Goal: Task Accomplishment & Management: Manage account settings

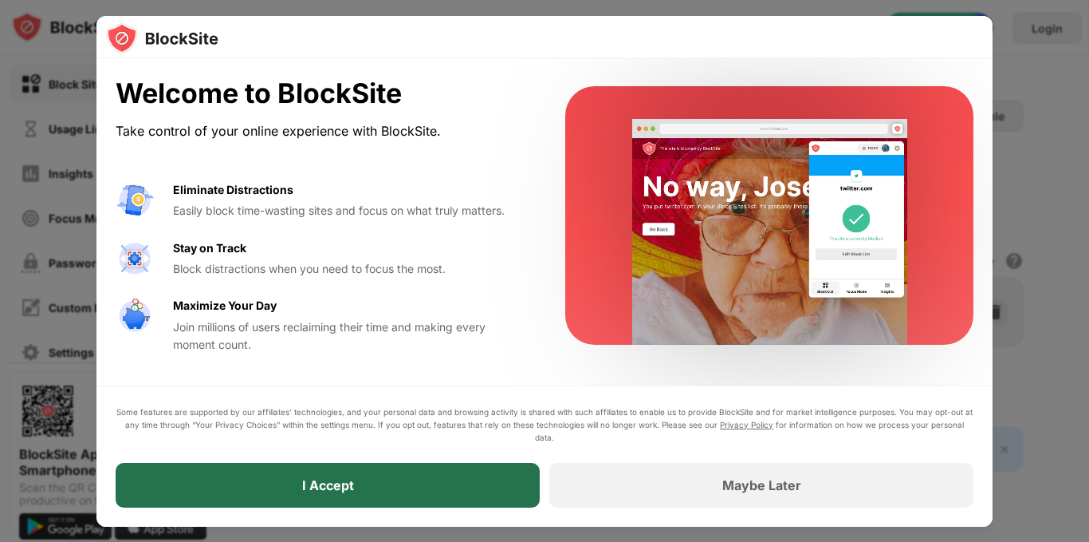
click at [231, 490] on div "I Accept" at bounding box center [328, 485] width 424 height 45
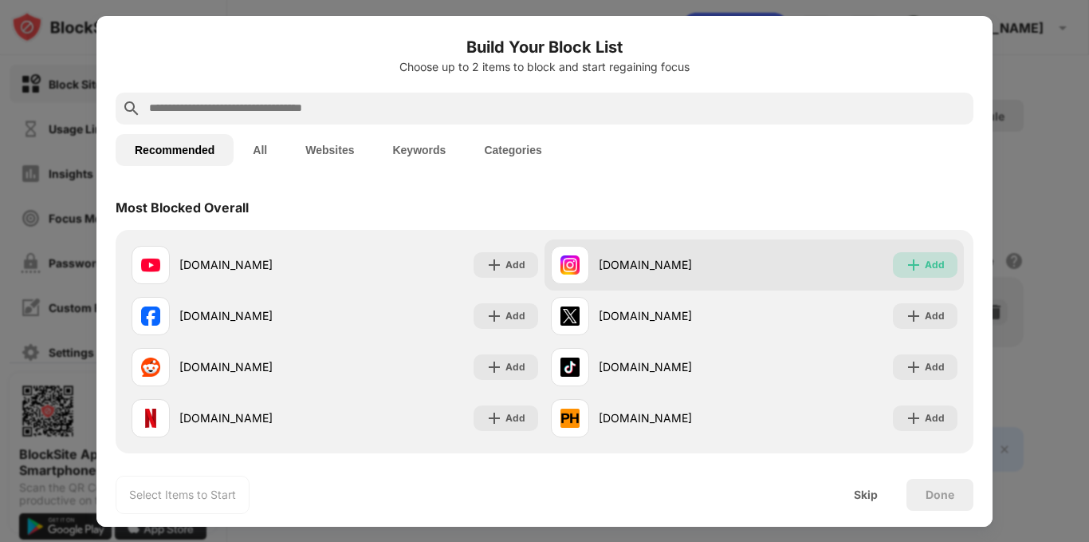
click at [925, 266] on div "Add" at bounding box center [935, 265] width 20 height 16
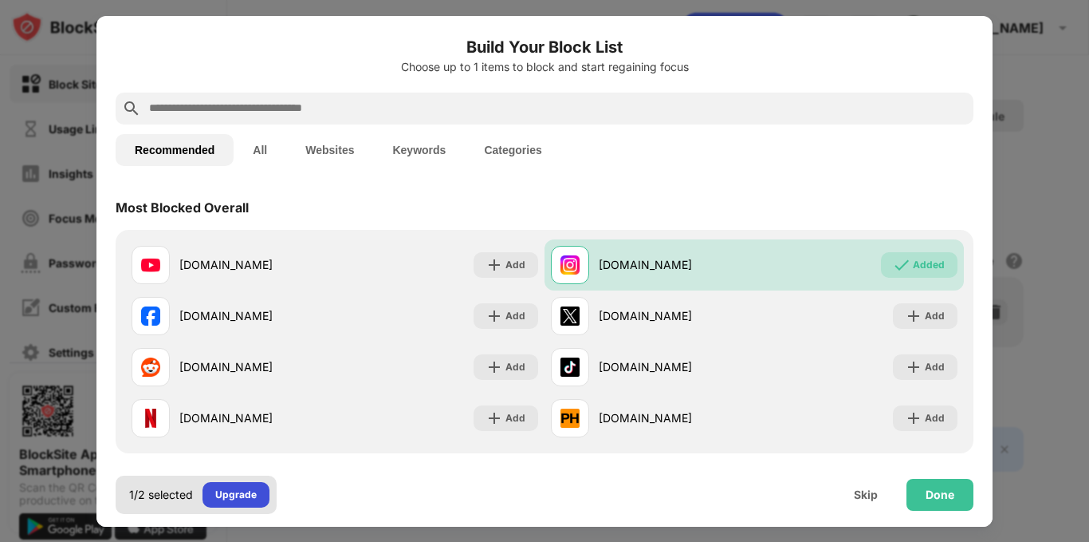
click at [237, 498] on div "Upgrade" at bounding box center [235, 494] width 41 height 16
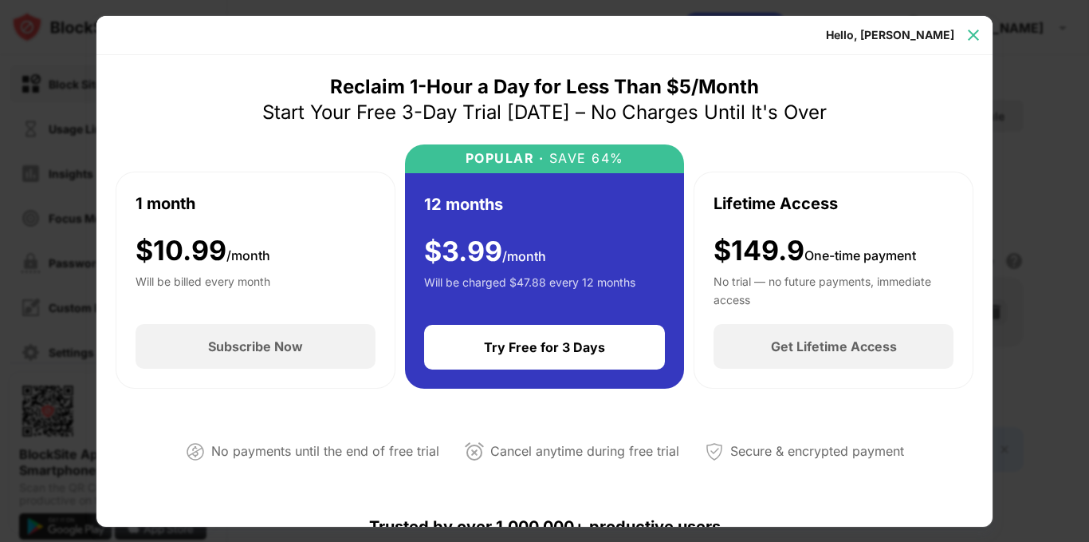
click at [976, 30] on img at bounding box center [974, 35] width 16 height 16
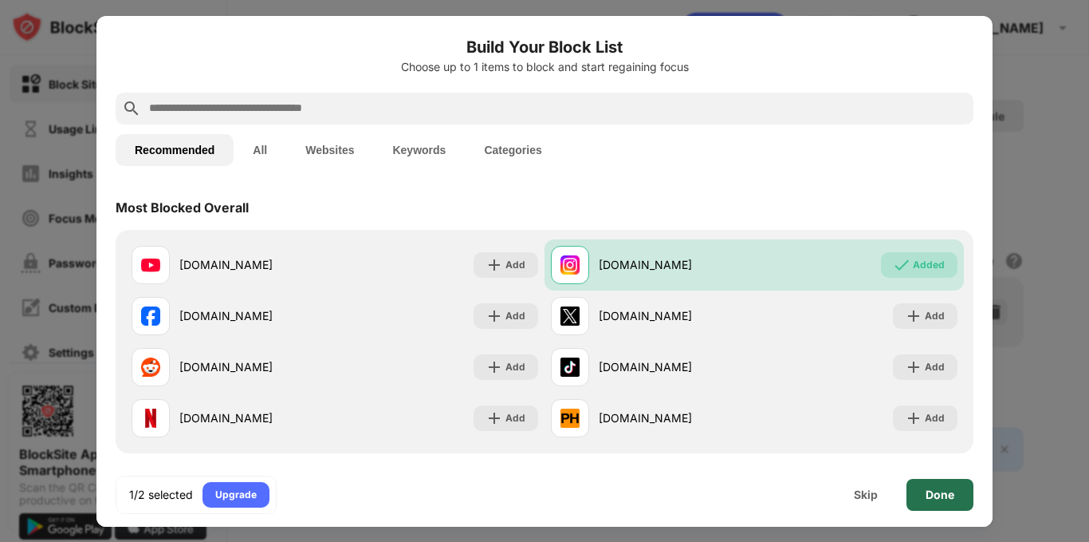
click at [945, 500] on div "Done" at bounding box center [940, 494] width 29 height 13
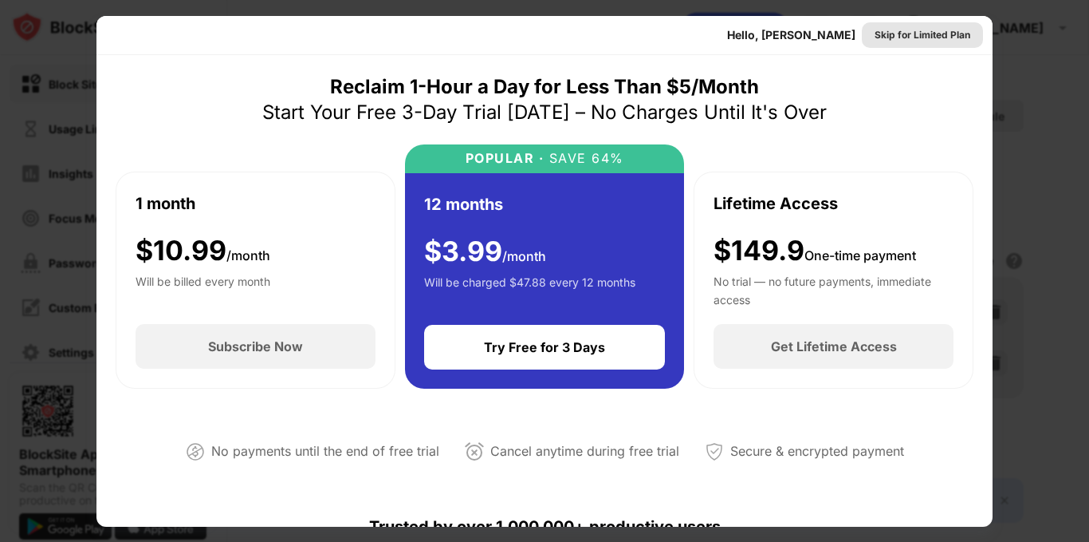
click at [904, 27] on div "Skip for Limited Plan" at bounding box center [923, 35] width 96 height 16
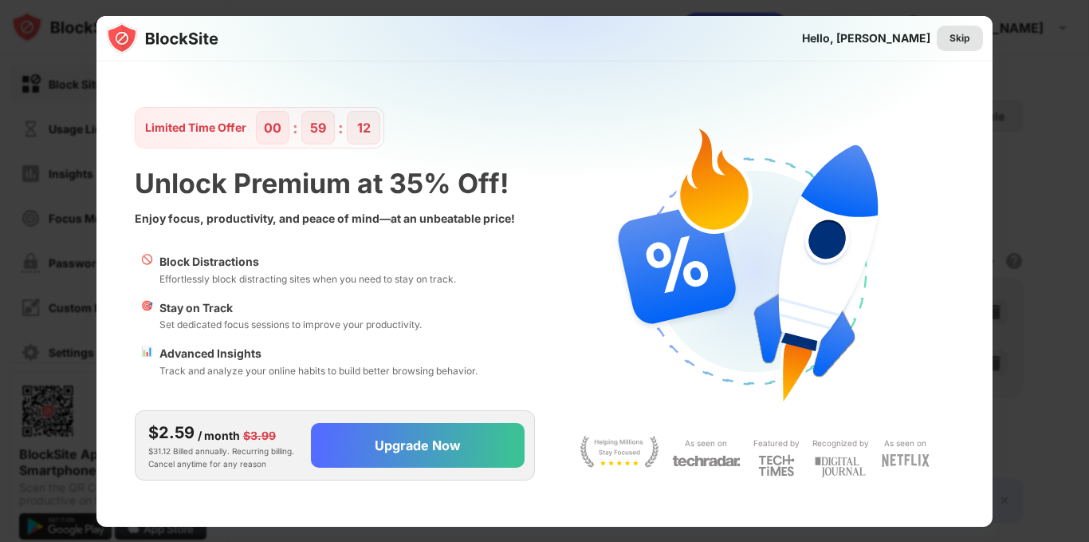
click at [953, 44] on div "Skip" at bounding box center [960, 38] width 21 height 16
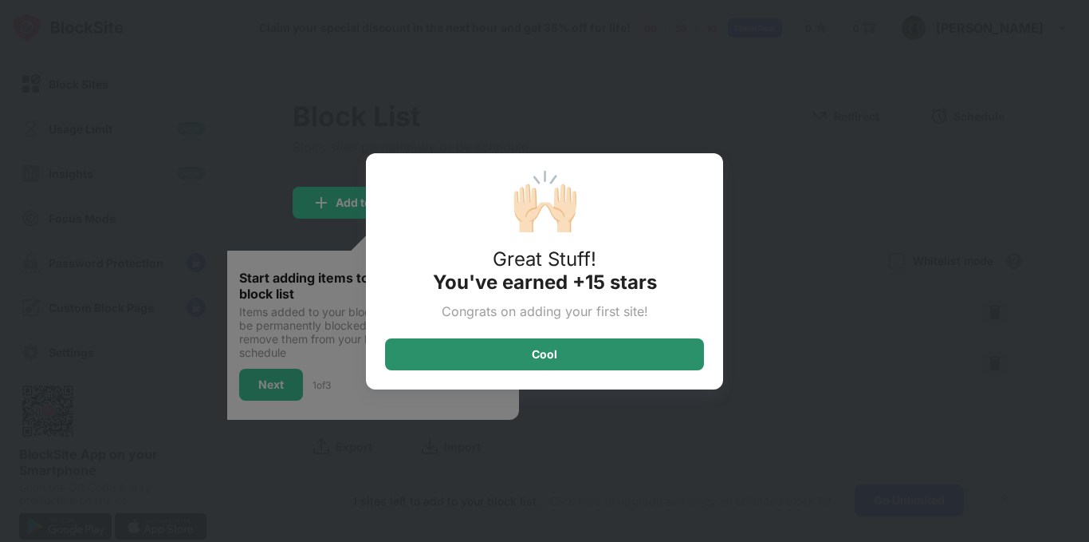
click at [566, 347] on div "Cool" at bounding box center [544, 354] width 319 height 32
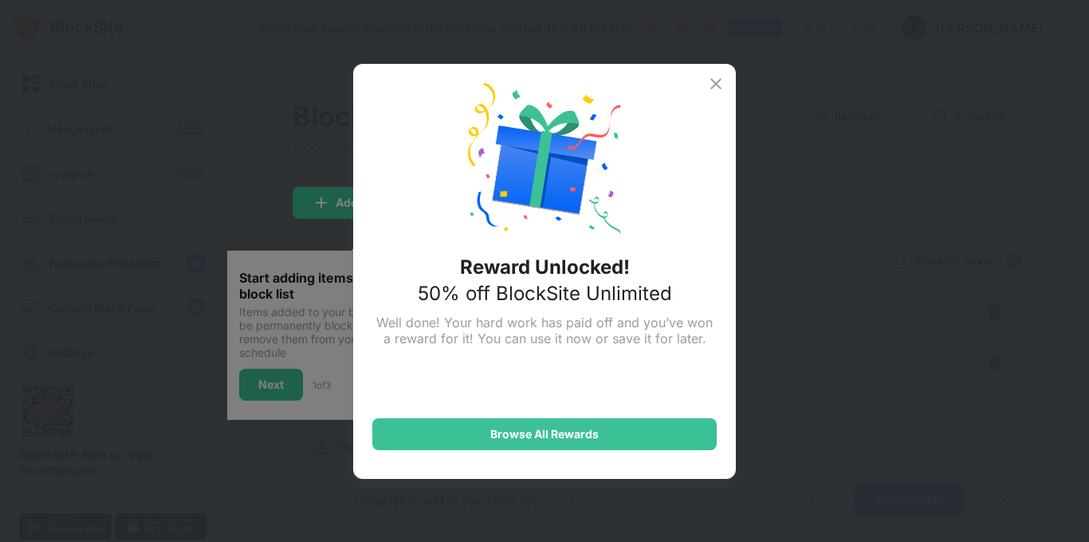
click at [709, 80] on img at bounding box center [716, 83] width 19 height 19
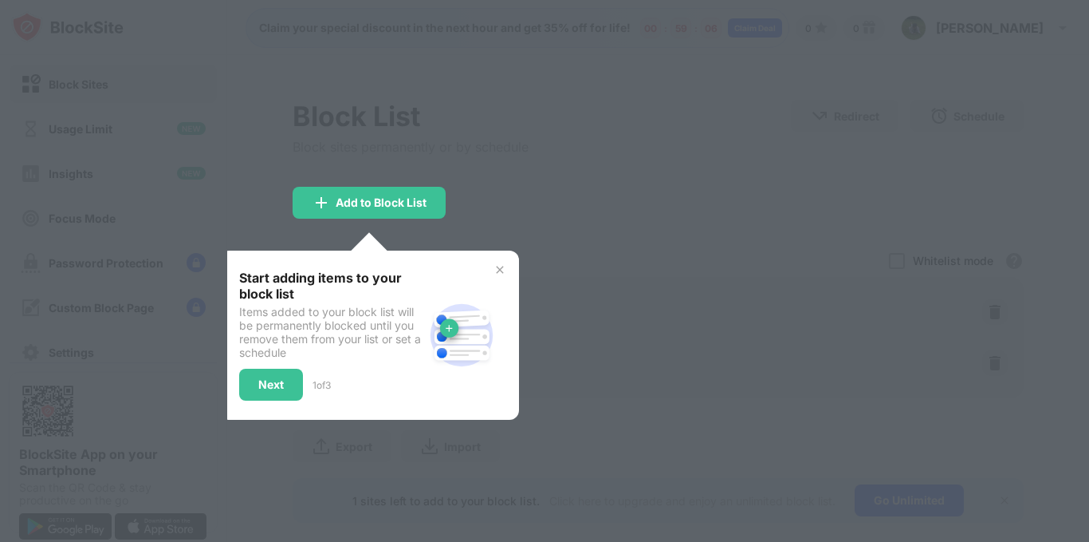
click at [563, 195] on div at bounding box center [544, 271] width 1089 height 542
click at [503, 268] on img at bounding box center [500, 269] width 13 height 13
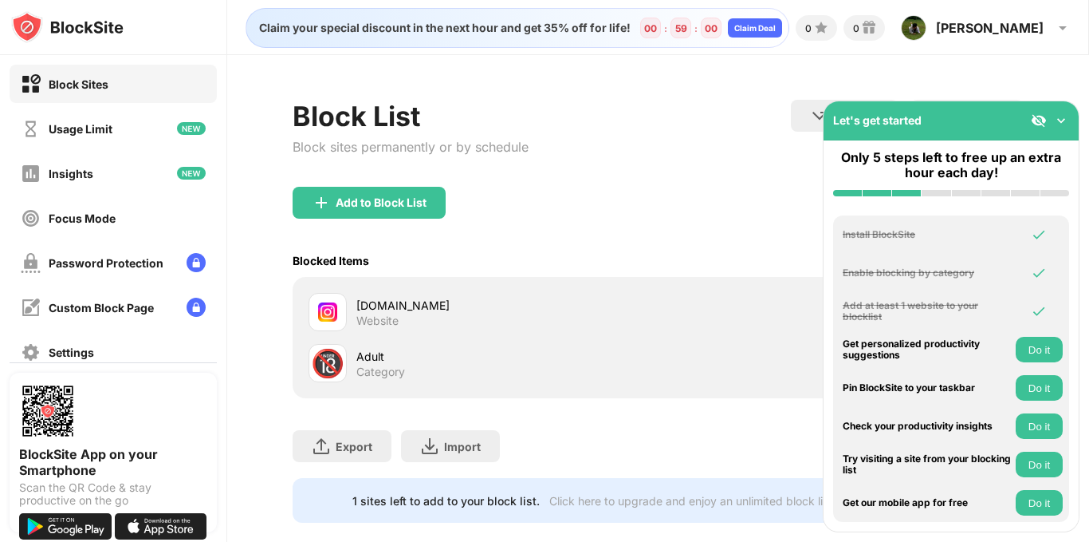
click at [1058, 119] on img at bounding box center [1062, 120] width 16 height 16
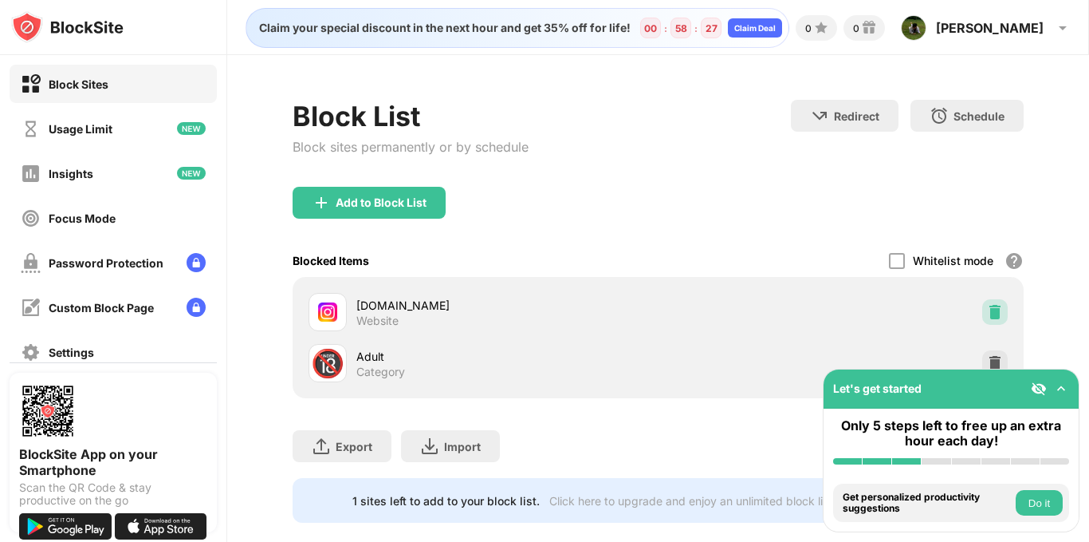
click at [985, 321] on div at bounding box center [996, 312] width 26 height 26
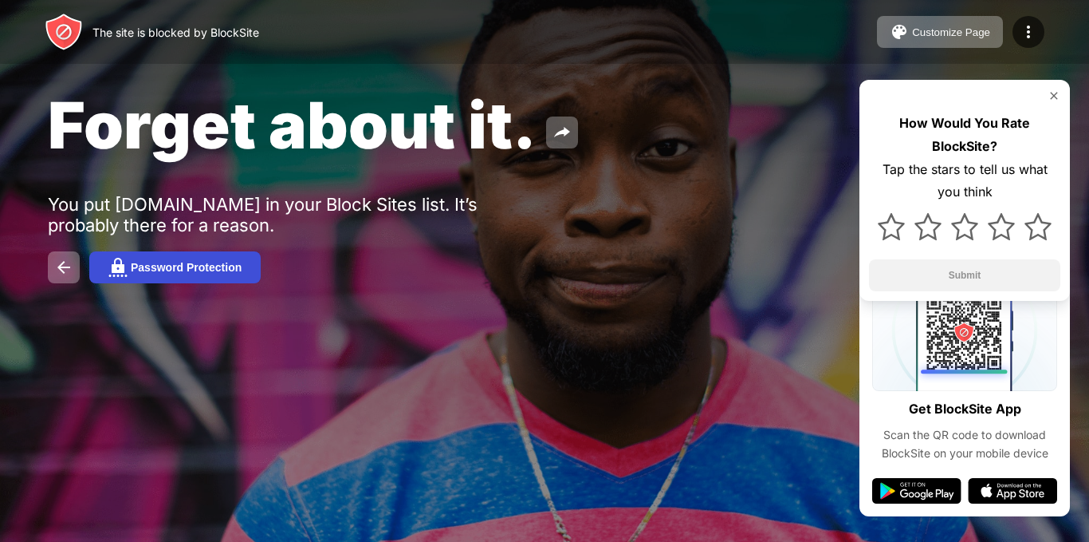
click at [196, 265] on div "Password Protection" at bounding box center [186, 267] width 111 height 13
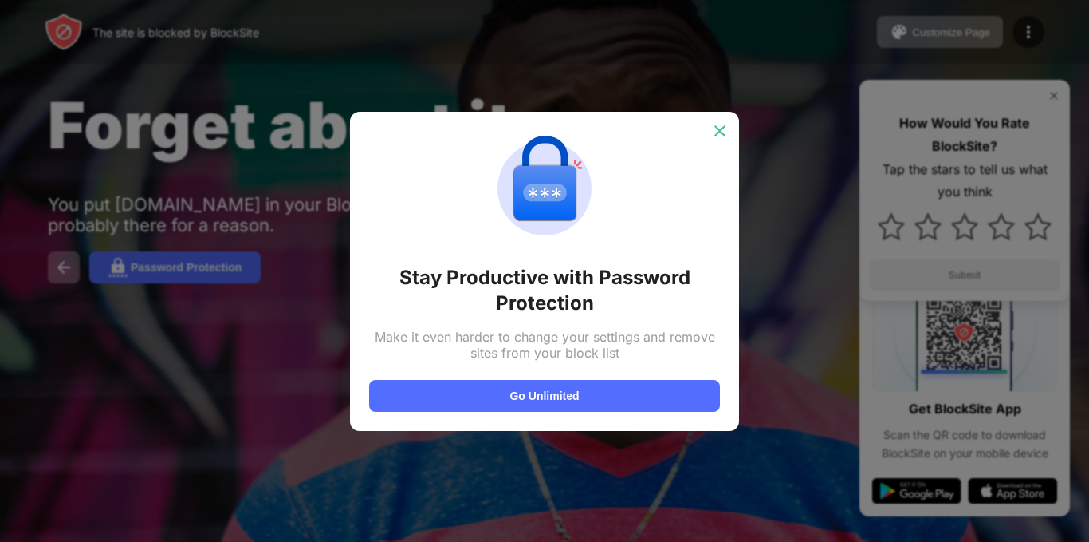
click at [720, 131] on img at bounding box center [720, 131] width 16 height 16
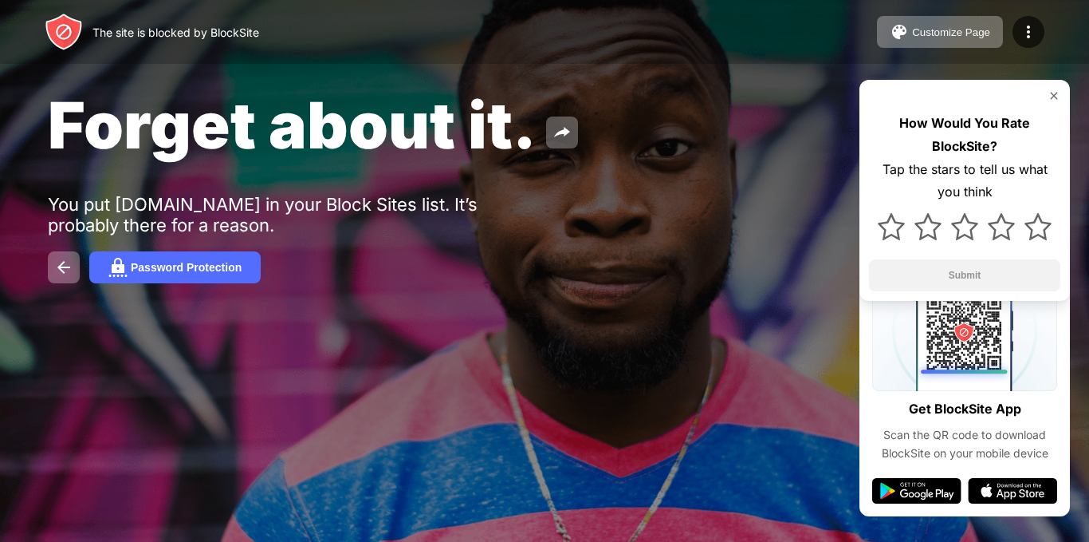
click at [1056, 90] on img at bounding box center [1054, 95] width 13 height 13
